Goal: Task Accomplishment & Management: Use online tool/utility

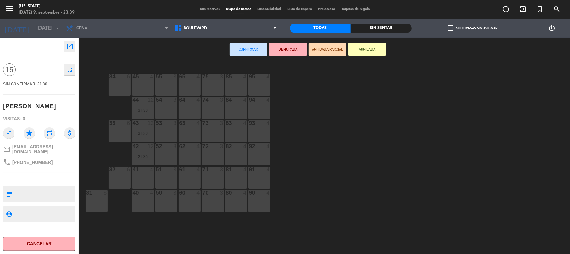
click at [235, 46] on button "Confirmar" at bounding box center [248, 49] width 38 height 13
click at [214, 108] on div "74 3" at bounding box center [213, 108] width 22 height 22
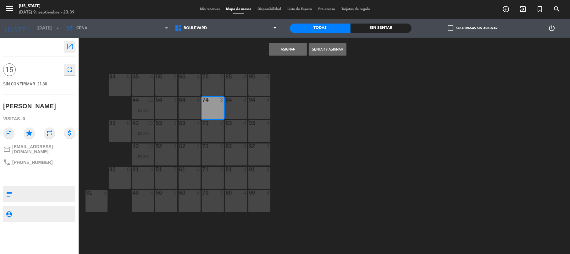
click at [203, 98] on div "74" at bounding box center [202, 100] width 0 height 6
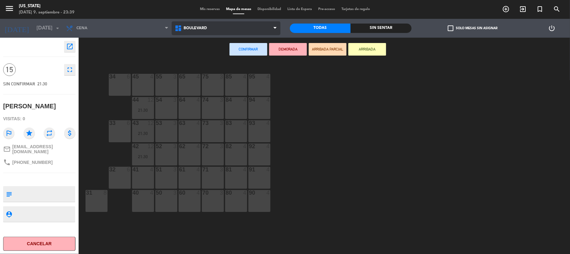
click at [180, 27] on icon at bounding box center [178, 29] width 9 height 8
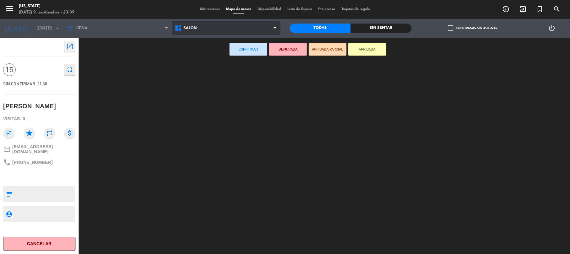
click at [189, 58] on ng-component "menu [US_STATE] [DATE] 9. septiembre - 23:39 Mis reservas Mapa de mesas Disponi…" at bounding box center [285, 127] width 570 height 255
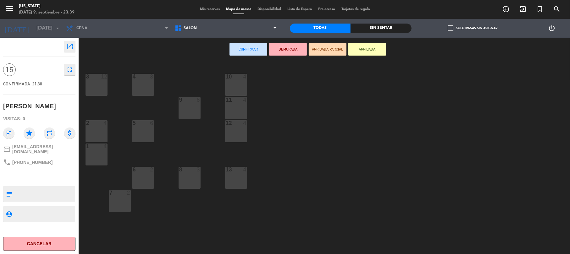
click at [106, 85] on div "3 12" at bounding box center [96, 85] width 22 height 22
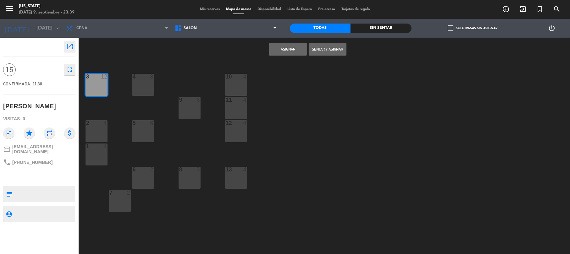
click at [145, 81] on div "4 3" at bounding box center [143, 85] width 22 height 22
click at [277, 51] on button "Asignar" at bounding box center [288, 49] width 38 height 13
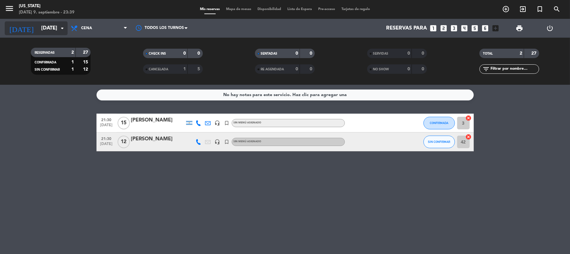
click at [59, 29] on icon "arrow_drop_down" at bounding box center [62, 29] width 8 height 8
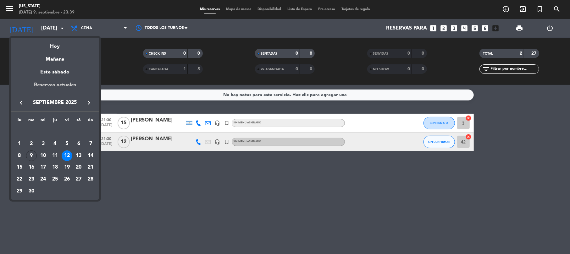
click at [57, 84] on div "Reservas actuales" at bounding box center [55, 87] width 88 height 13
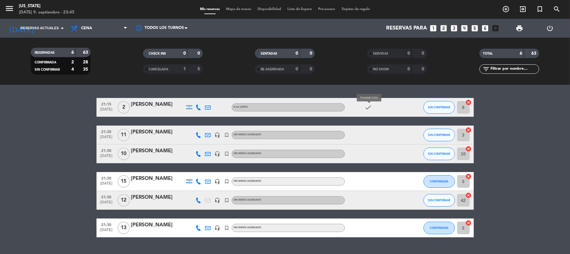
click at [371, 106] on icon "check" at bounding box center [368, 108] width 8 height 8
click at [44, 31] on span "Reservas actuales" at bounding box center [39, 28] width 38 height 6
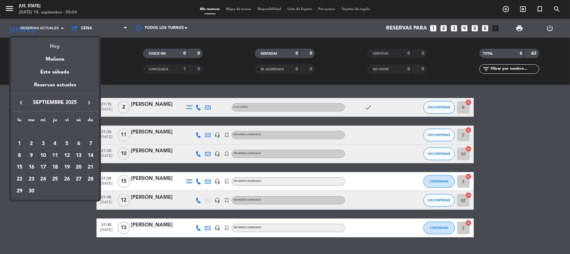
click at [60, 41] on div "Hoy" at bounding box center [55, 44] width 88 height 13
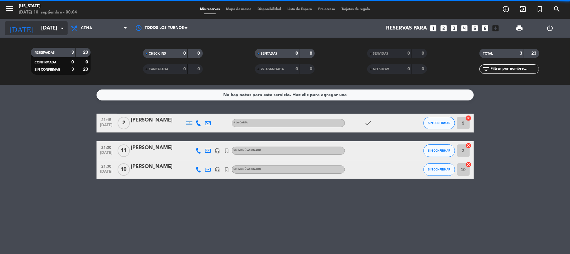
click at [43, 22] on input "[DATE]" at bounding box center [72, 28] width 68 height 12
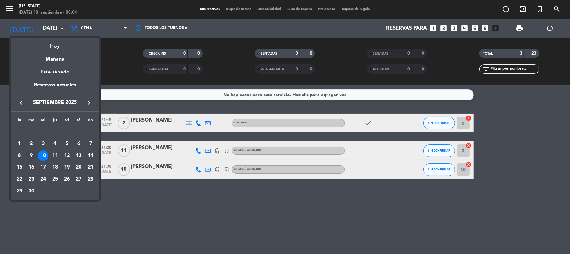
click at [31, 154] on div "9" at bounding box center [31, 155] width 11 height 11
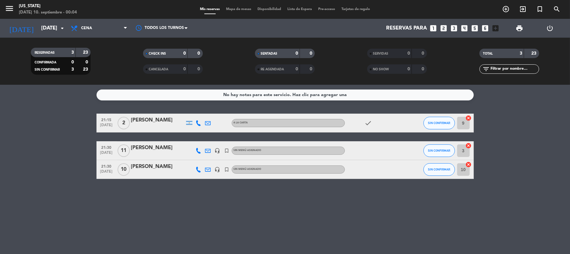
type input "[DATE]"
